Goal: Obtain resource: Obtain resource

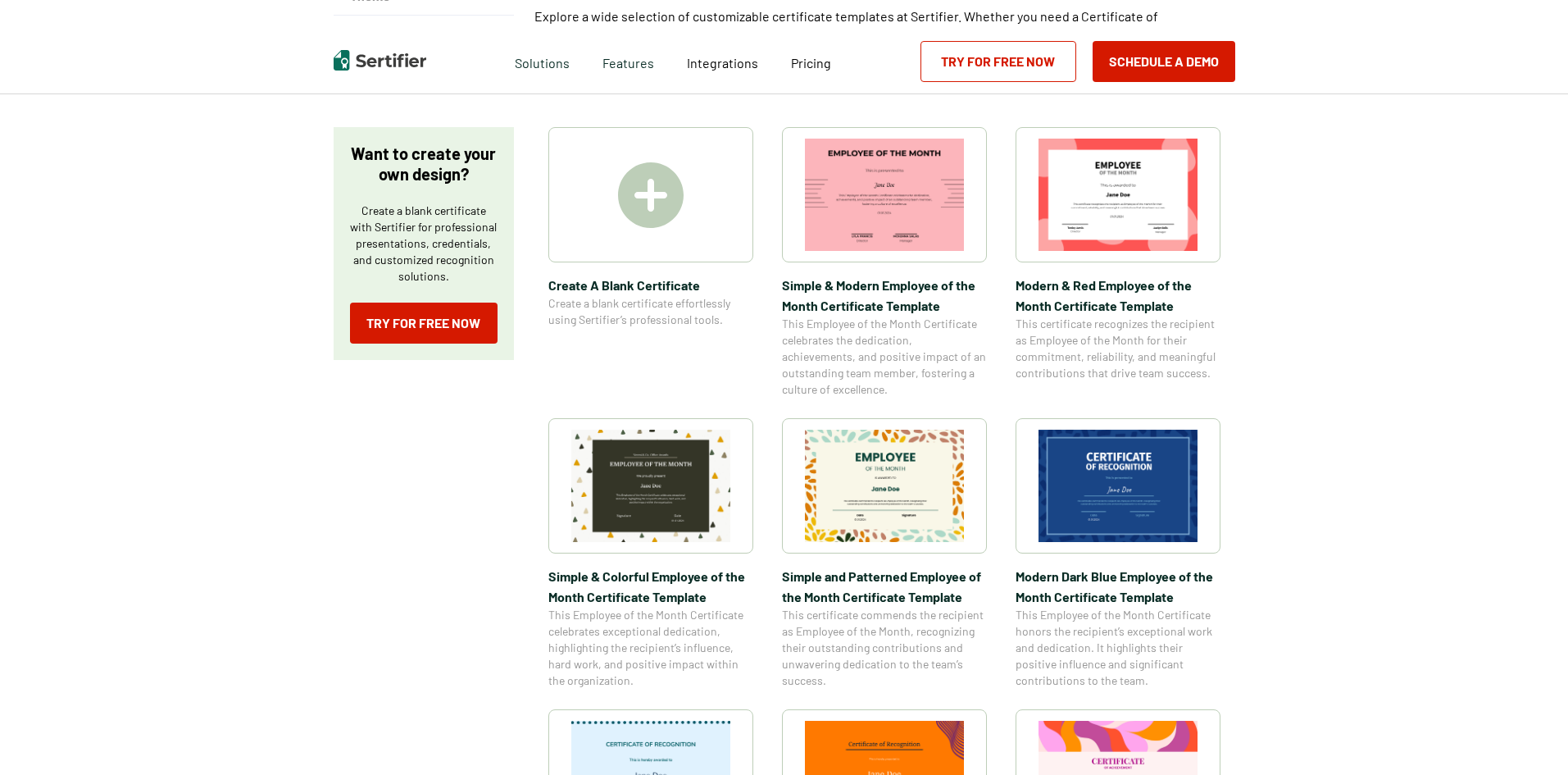
scroll to position [246, 0]
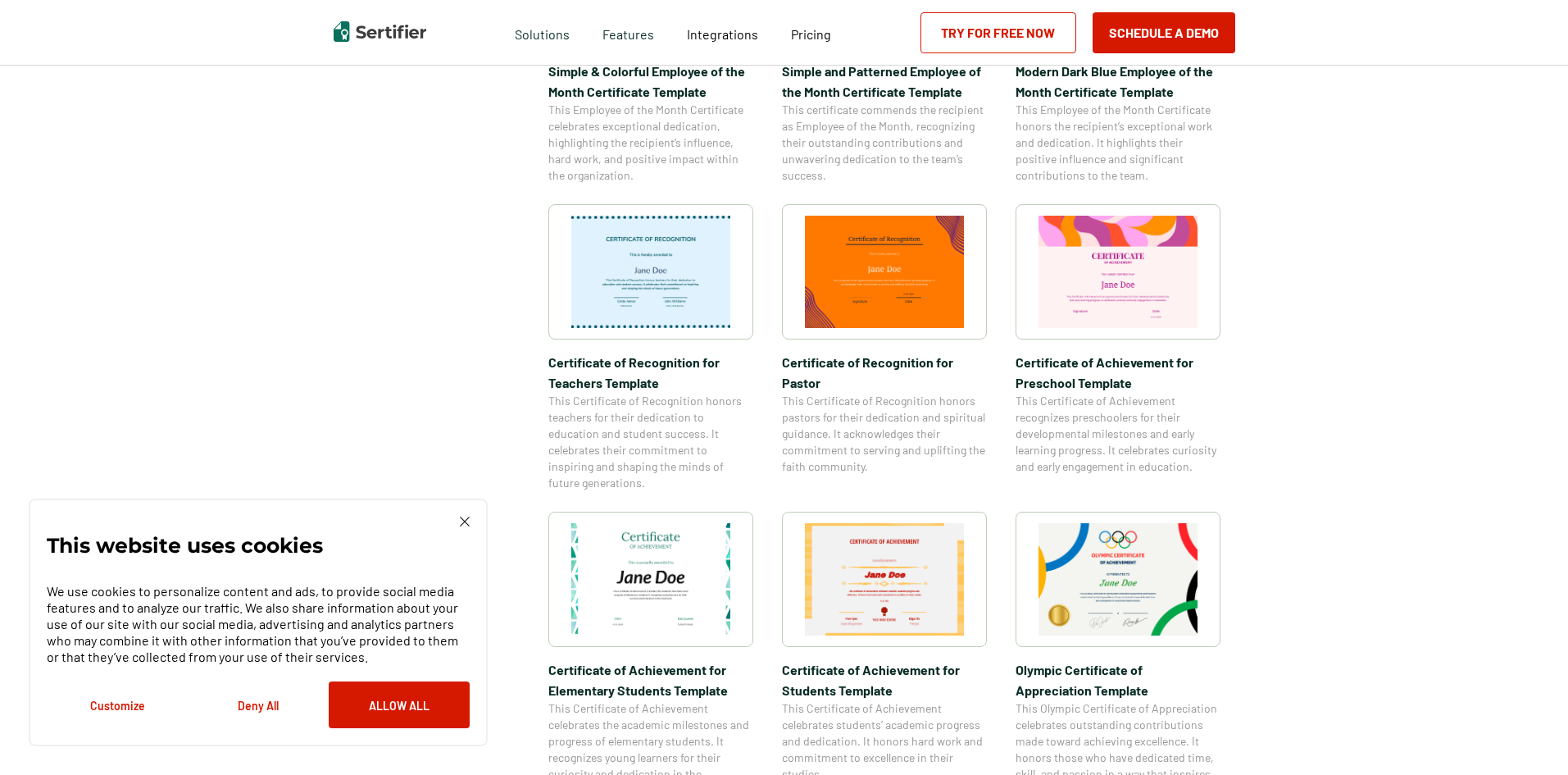
scroll to position [738, 0]
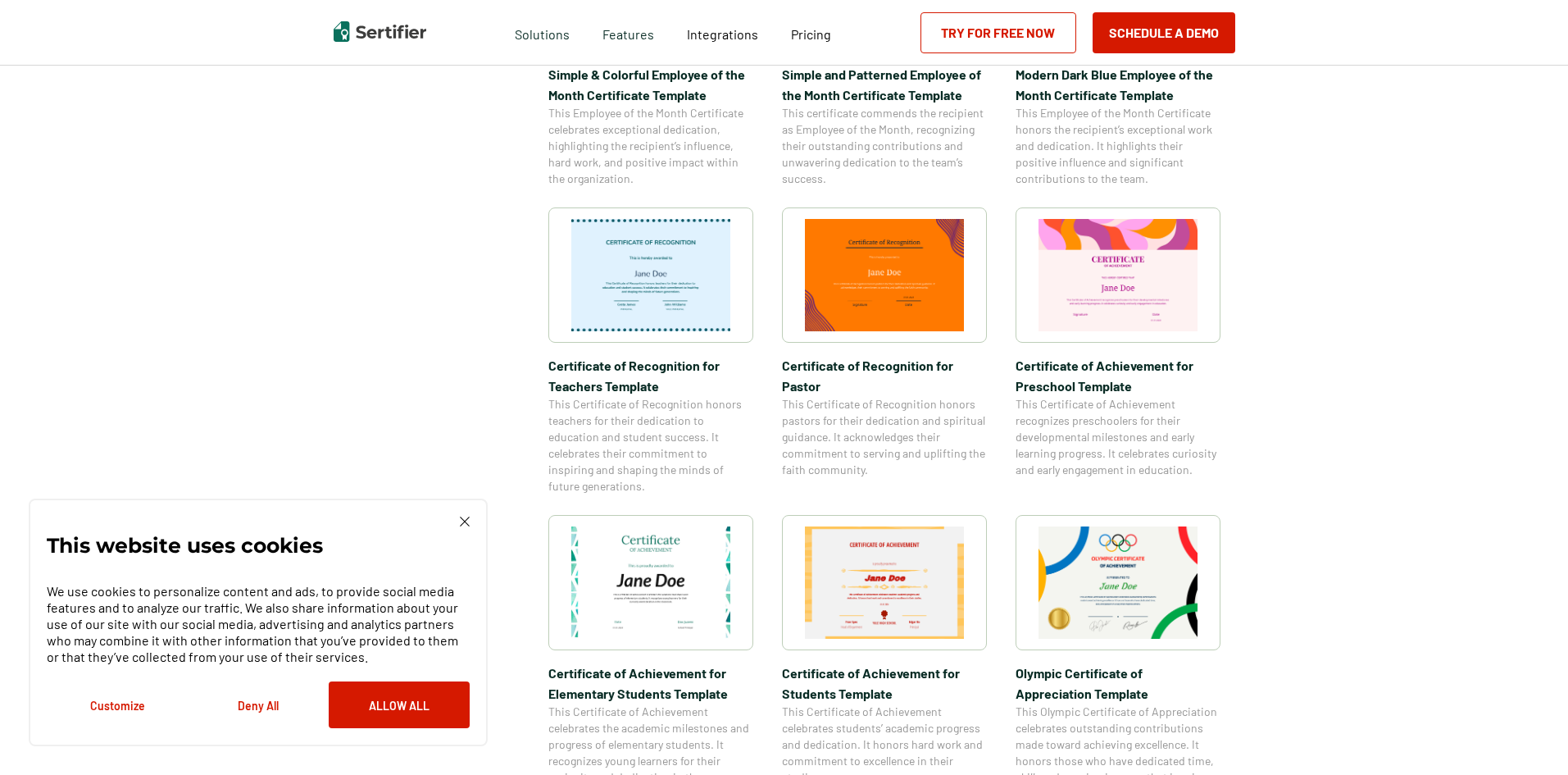
click at [401, 712] on button "Allow All" at bounding box center [399, 704] width 141 height 47
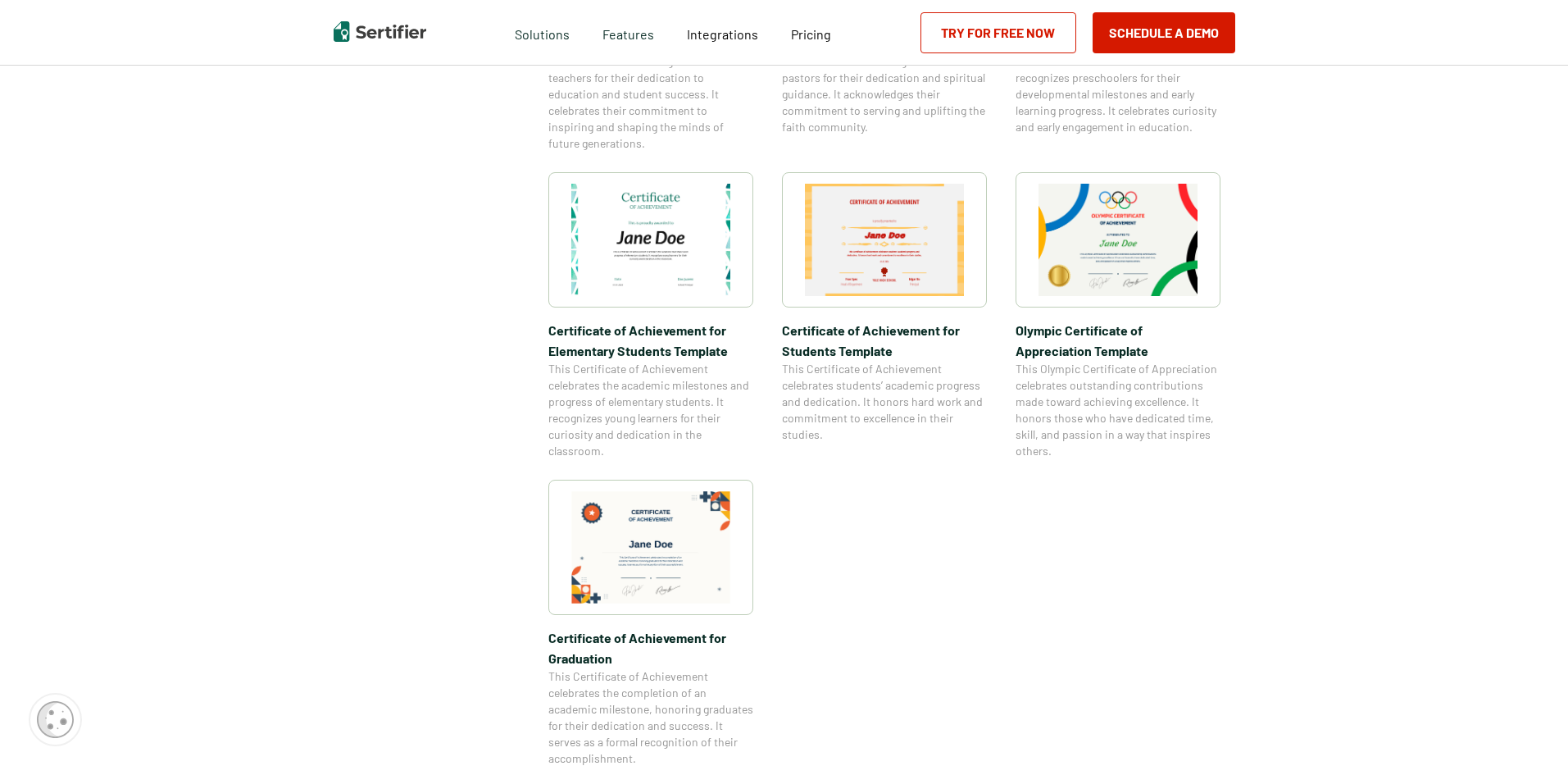
scroll to position [1312, 0]
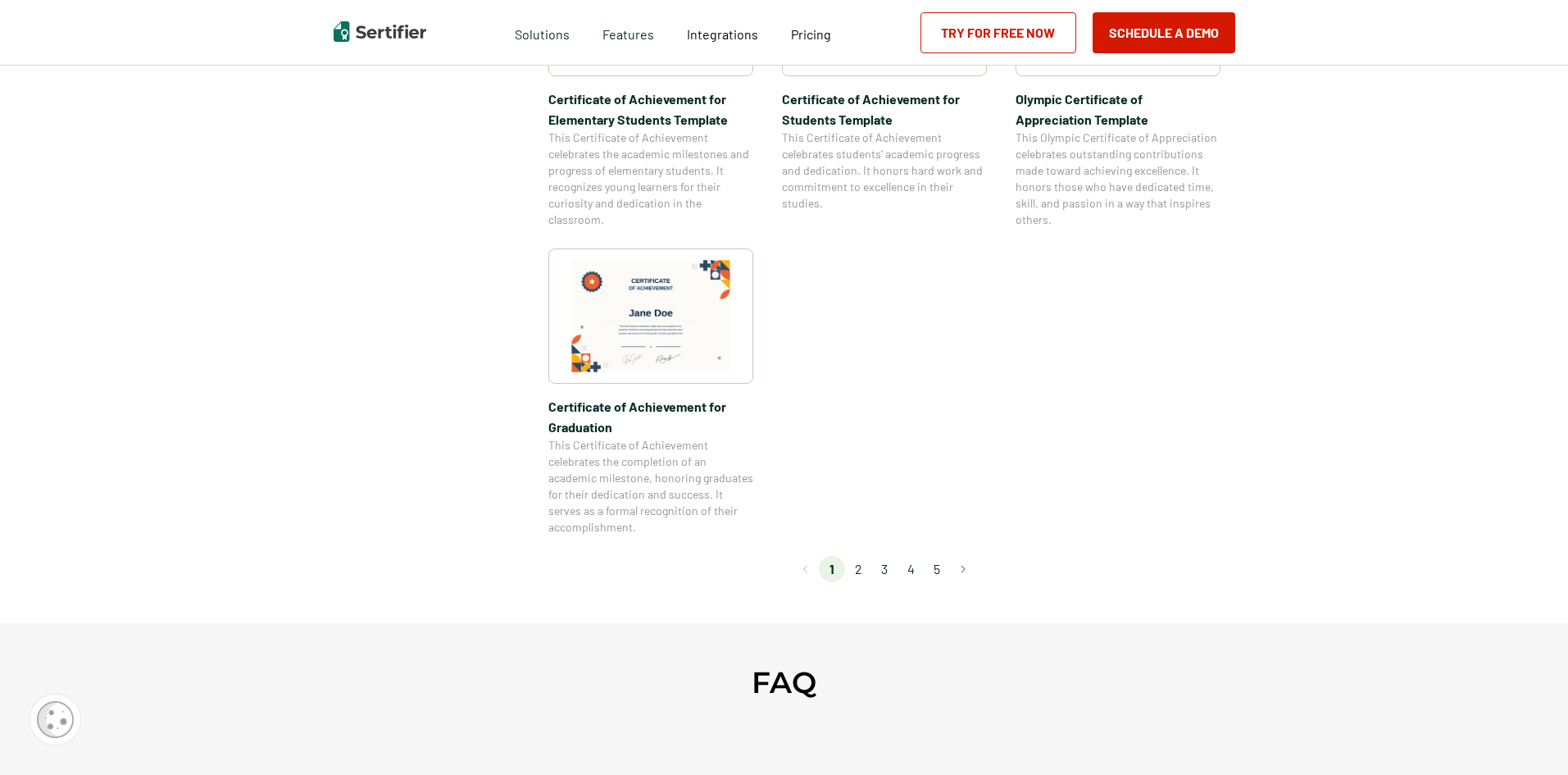
click at [860, 574] on li "2" at bounding box center [858, 569] width 26 height 26
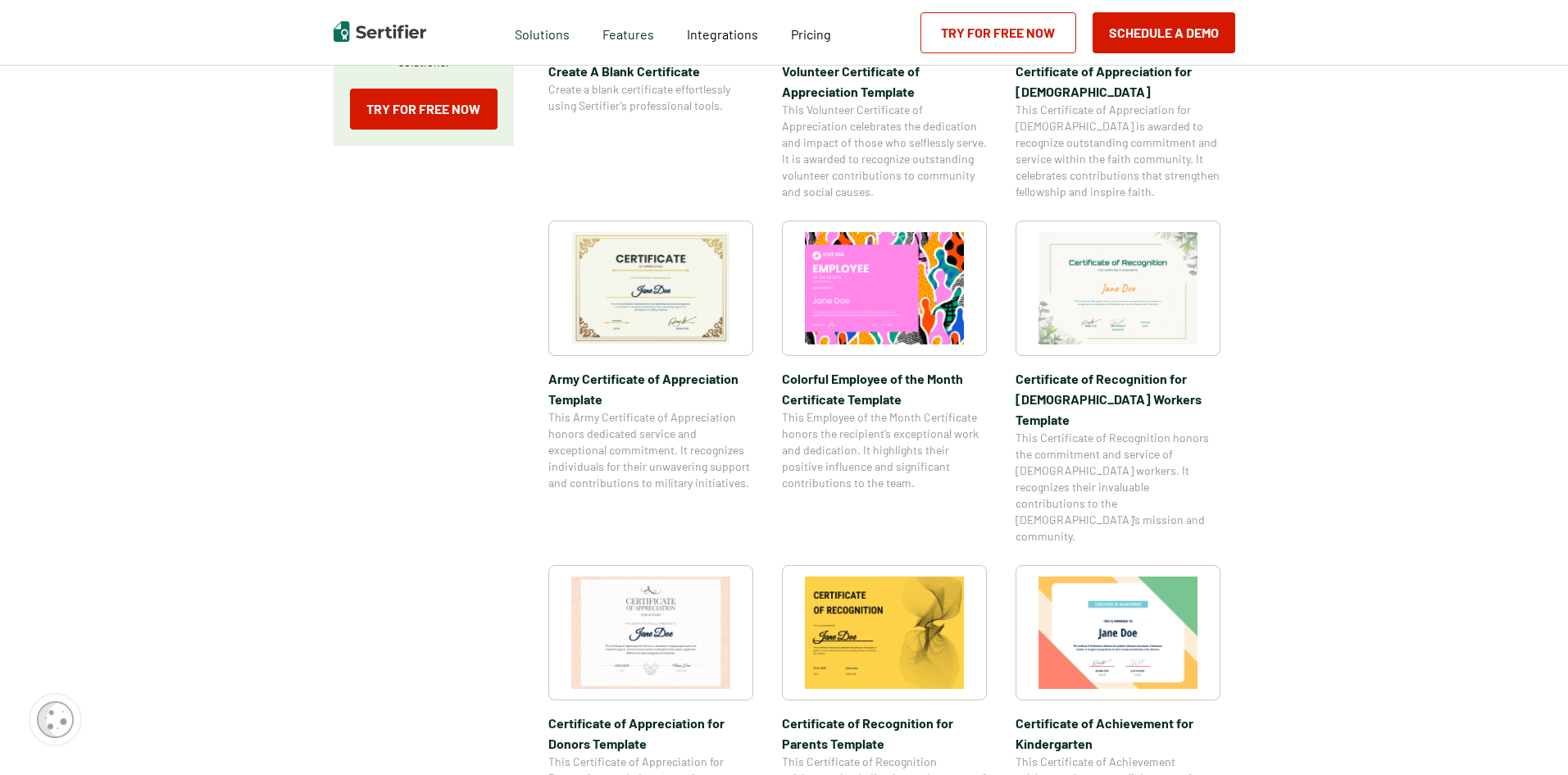
scroll to position [574, 0]
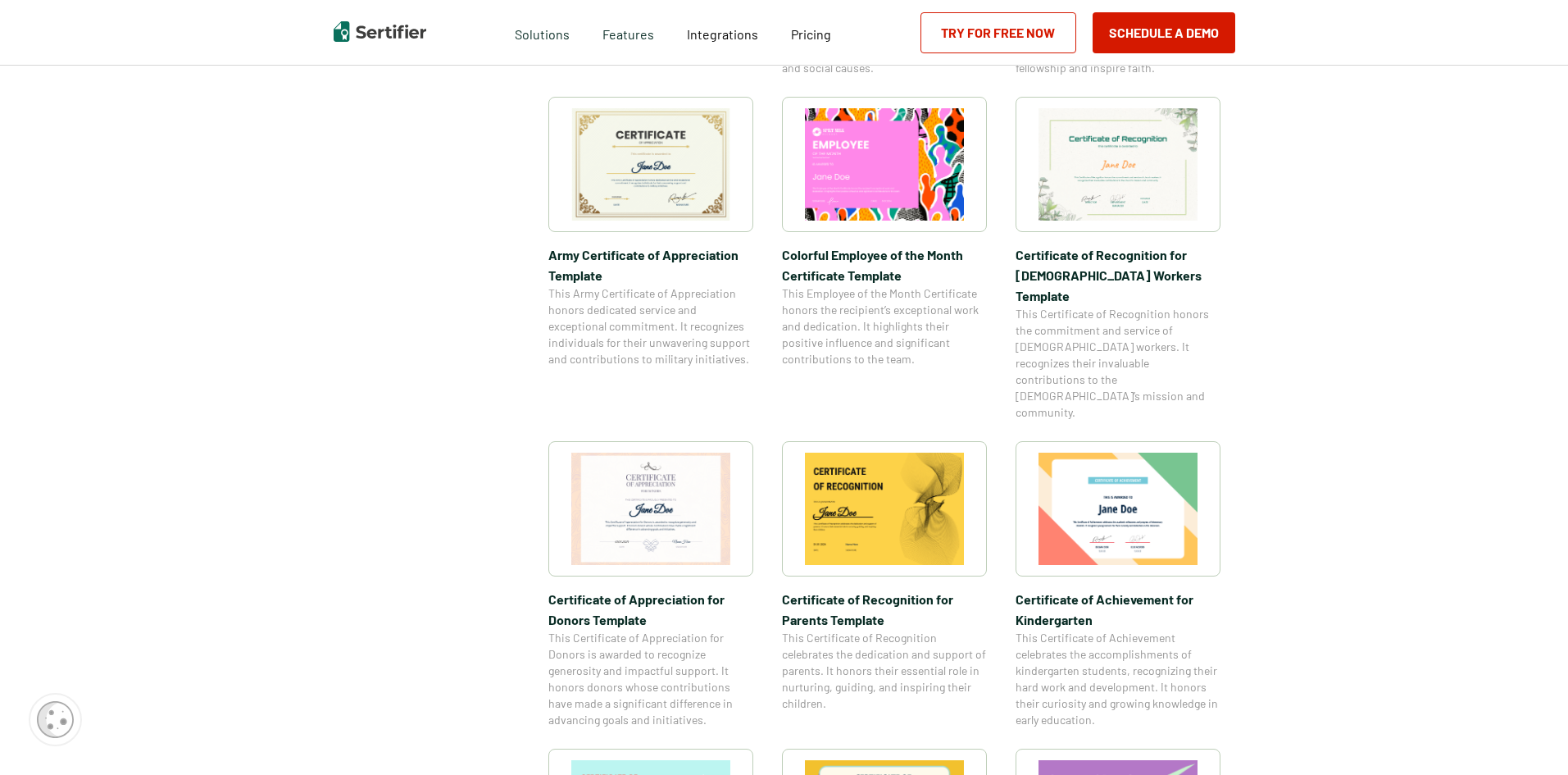
click at [586, 154] on img at bounding box center [651, 164] width 159 height 112
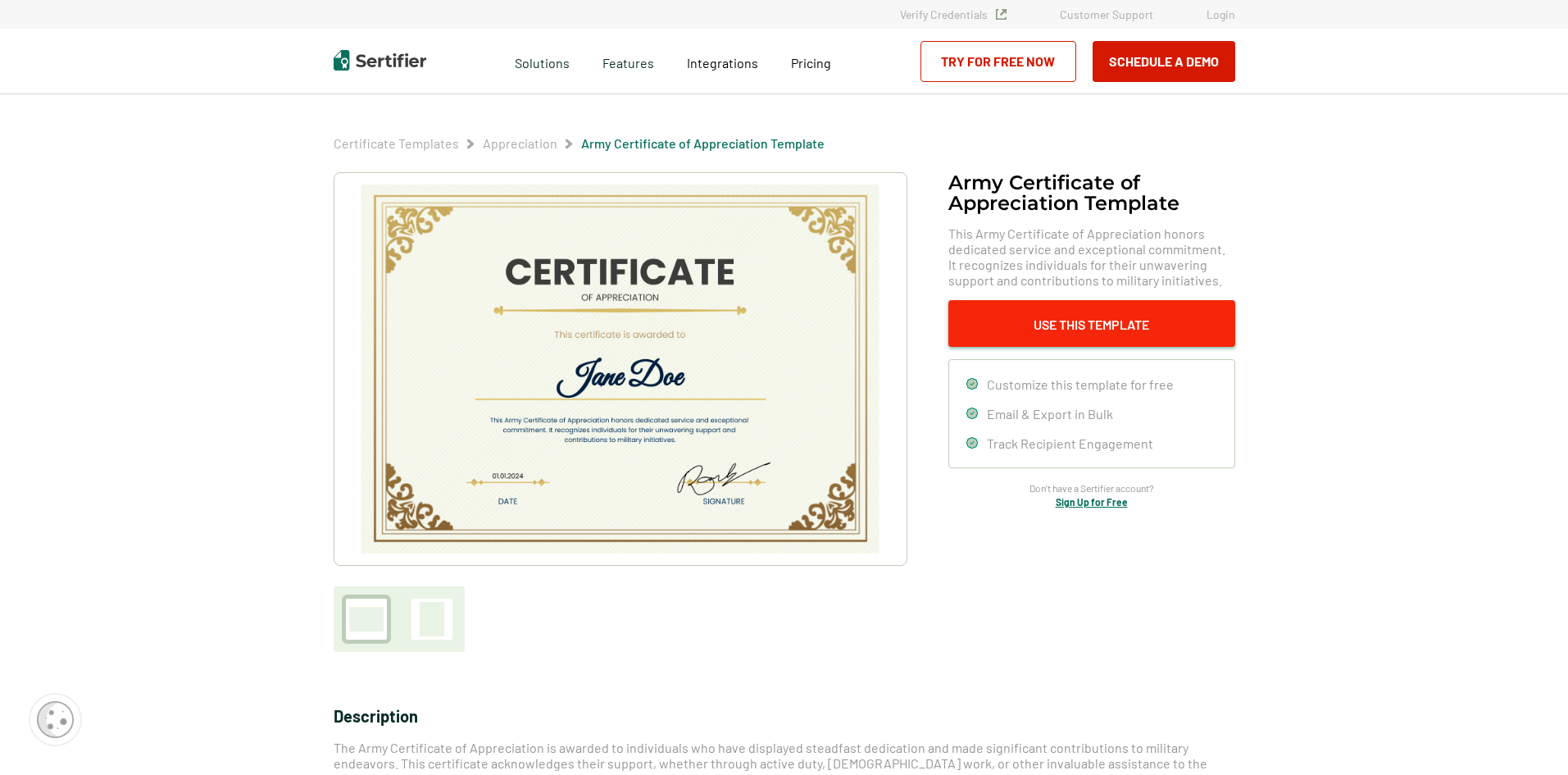
click at [1159, 318] on button "Use This Template" at bounding box center [1092, 324] width 287 height 47
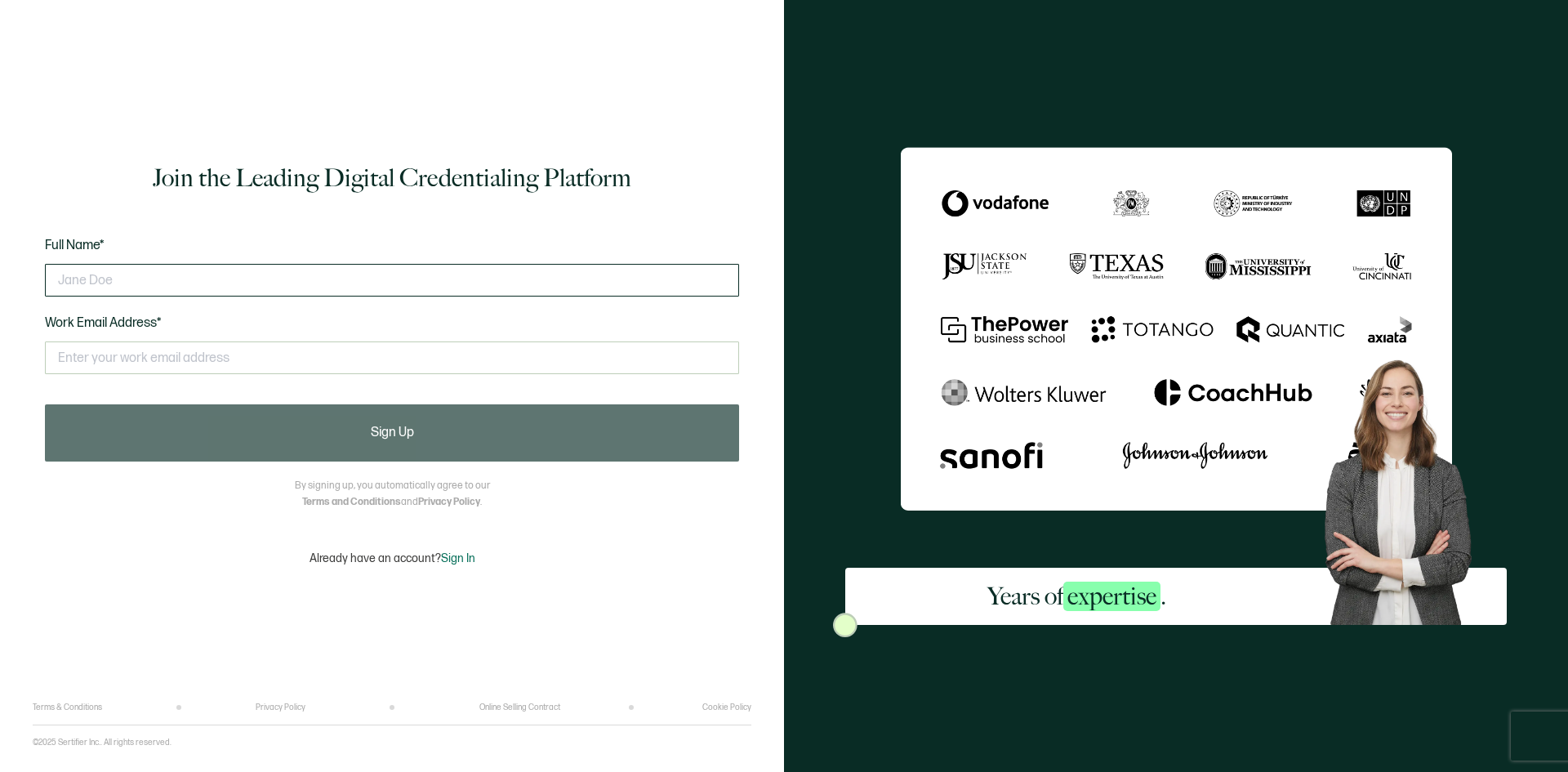
click at [378, 289] on input "text" at bounding box center [391, 280] width 694 height 33
type input "Caitlin Morris"
type input "cmorris@behs.com"
